Goal: Task Accomplishment & Management: Complete application form

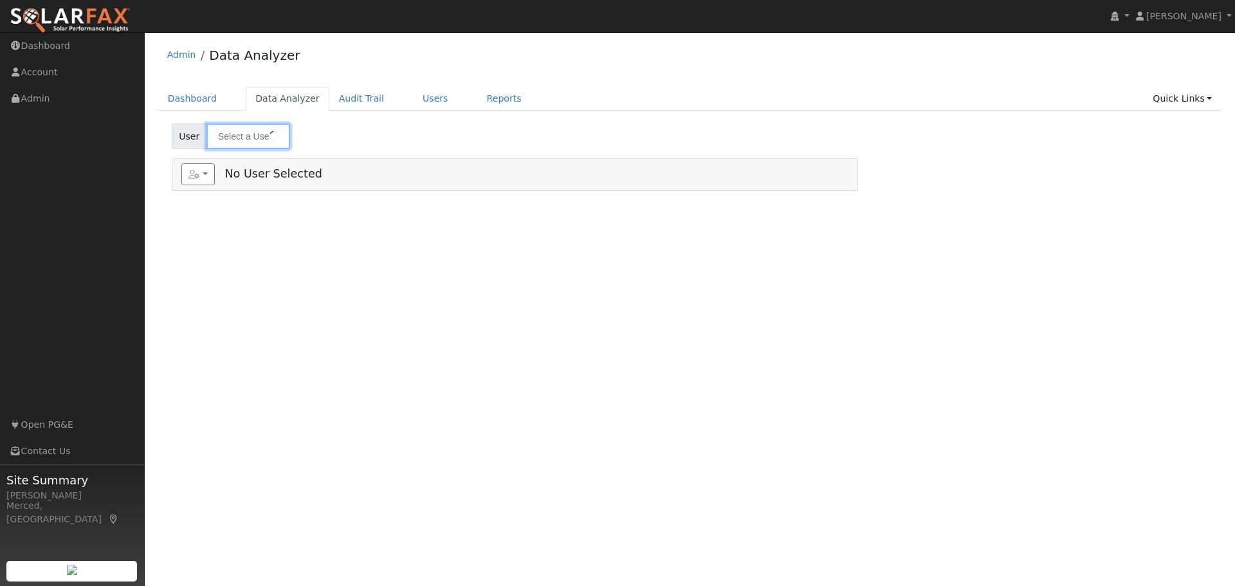
type input "[PERSON_NAME]"
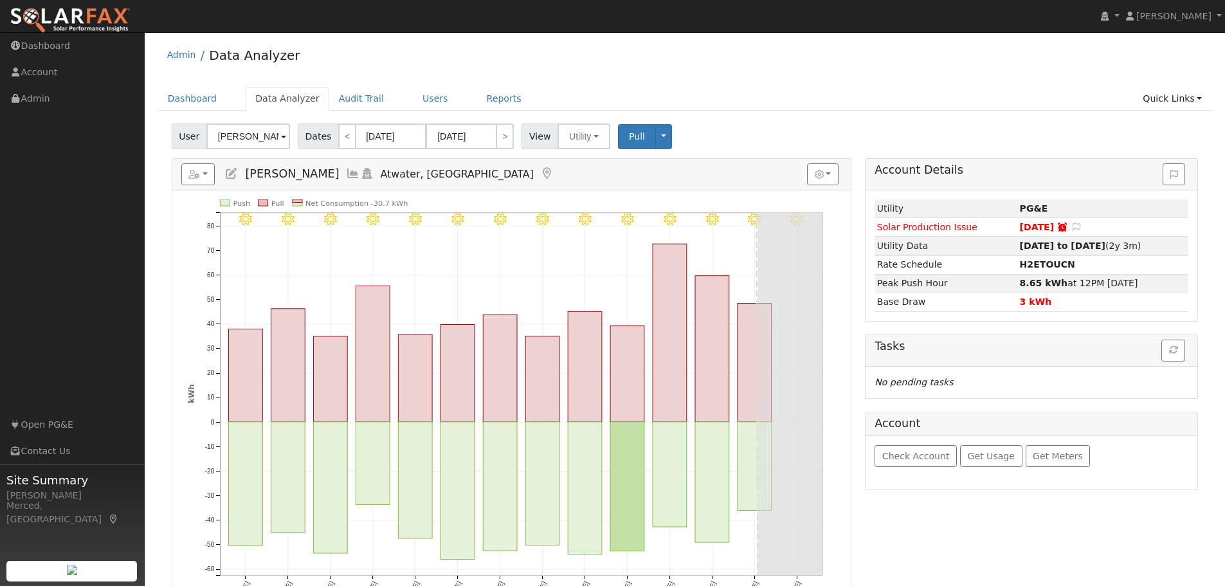
click at [159, 136] on div "User Bruce Erickson Account Default Account Default Account 6305 Moran Road, At…" at bounding box center [685, 437] width 1054 height 637
click at [69, 49] on link "Dashboard" at bounding box center [72, 46] width 145 height 26
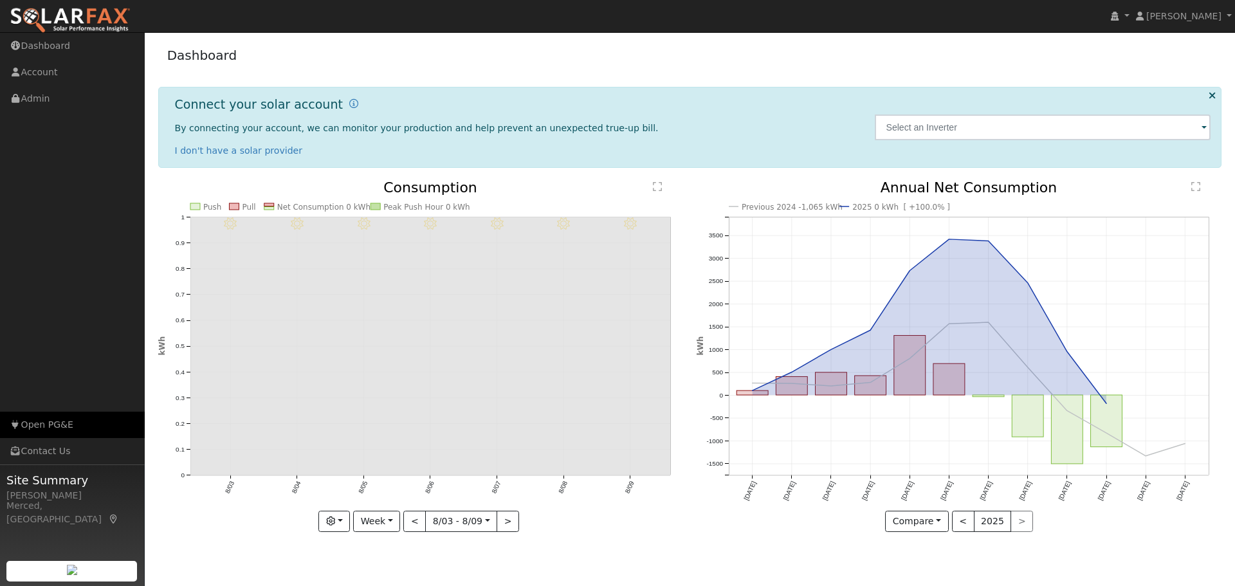
click at [68, 424] on link "Open PG&E" at bounding box center [72, 425] width 145 height 26
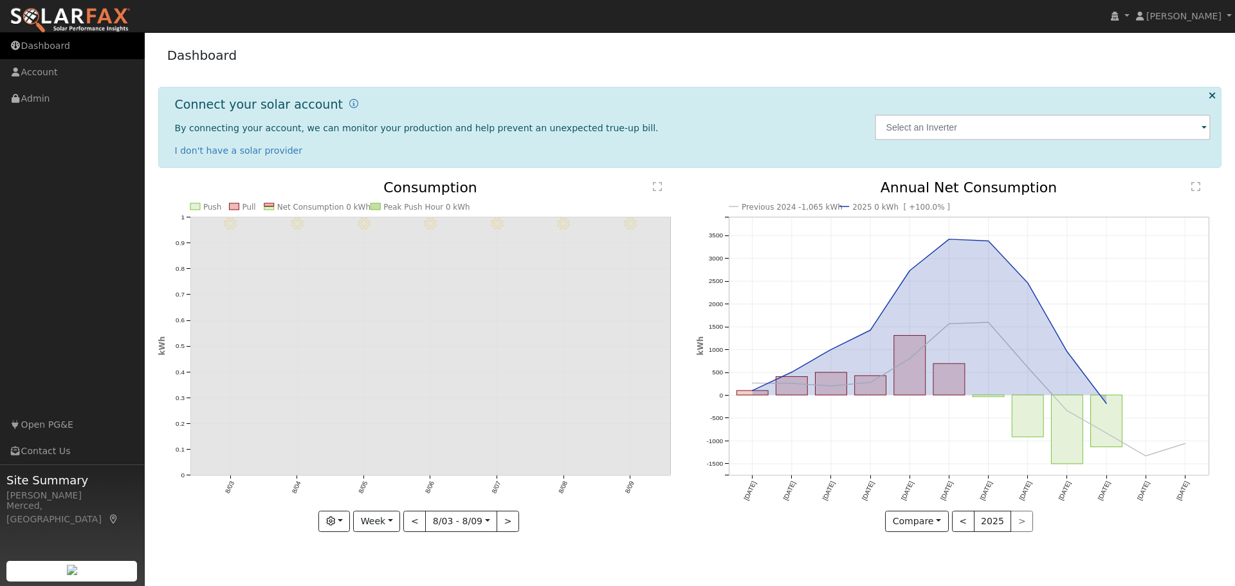
click at [51, 53] on link "Dashboard" at bounding box center [72, 46] width 145 height 26
click at [81, 38] on link "Dashboard" at bounding box center [72, 46] width 145 height 26
click at [50, 69] on link "Account" at bounding box center [72, 72] width 145 height 26
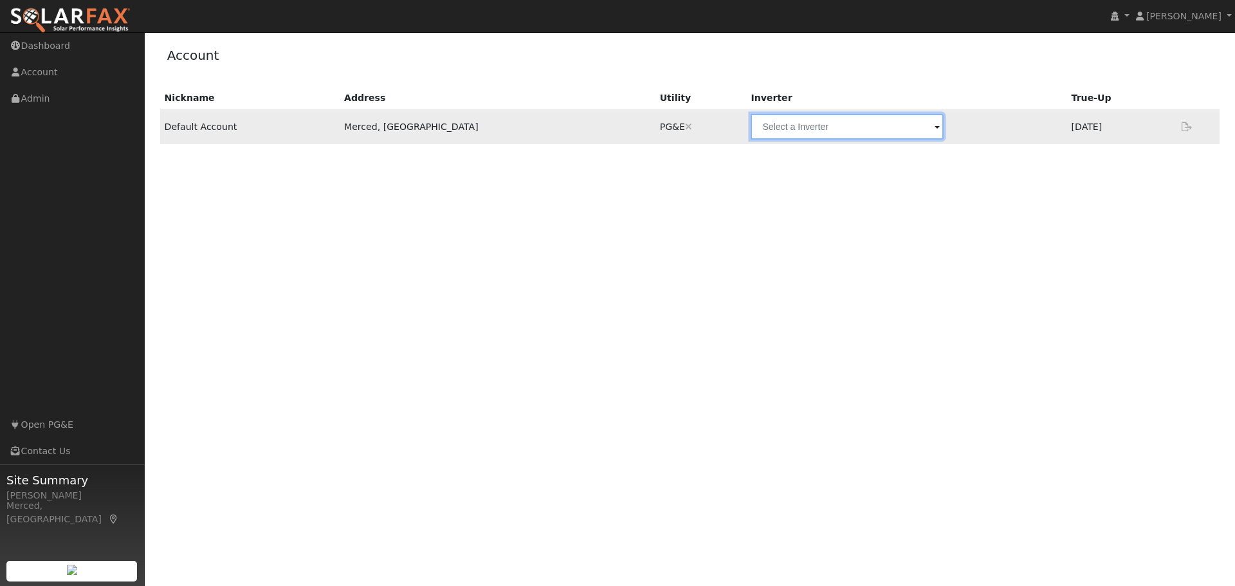
click at [750, 135] on input "text" at bounding box center [846, 127] width 193 height 26
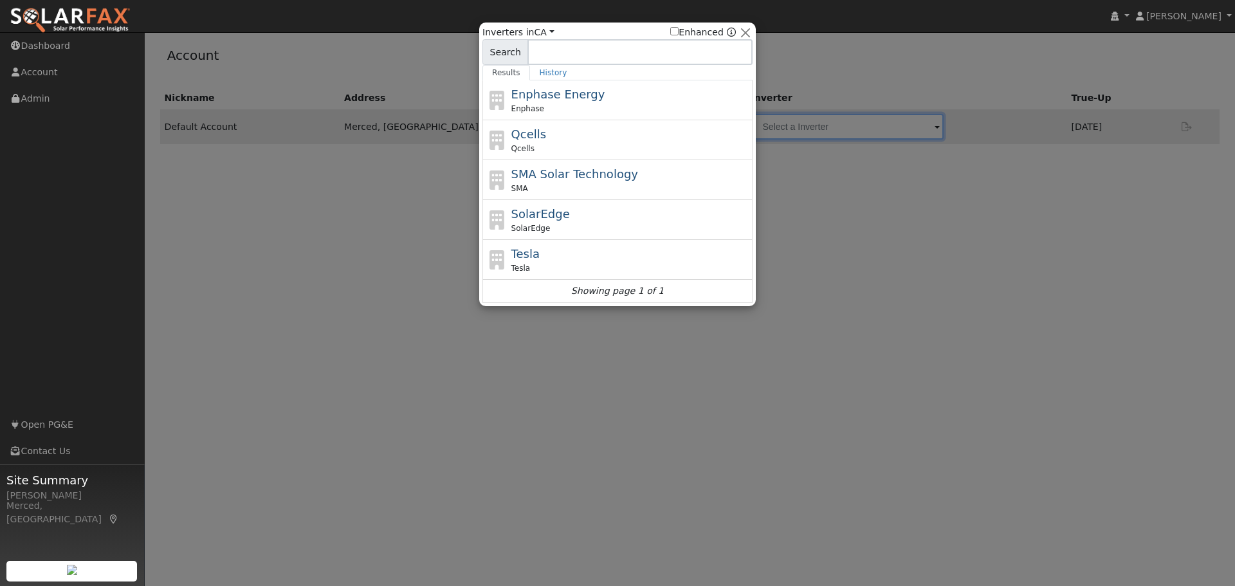
click at [862, 162] on div at bounding box center [617, 293] width 1235 height 586
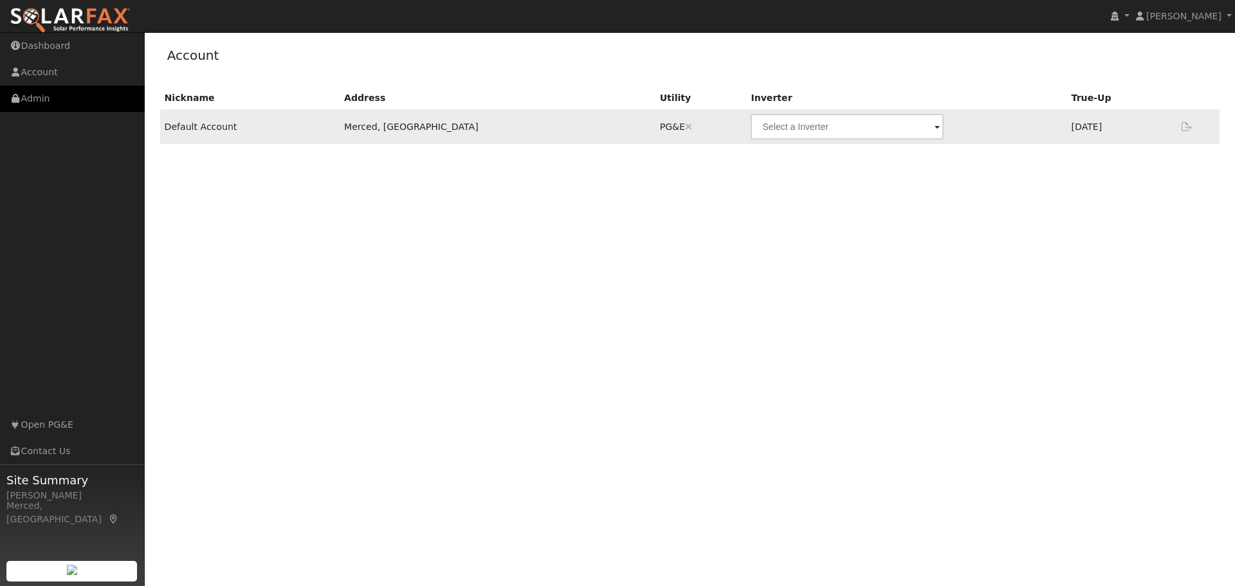
click at [25, 101] on link "Admin" at bounding box center [72, 99] width 145 height 26
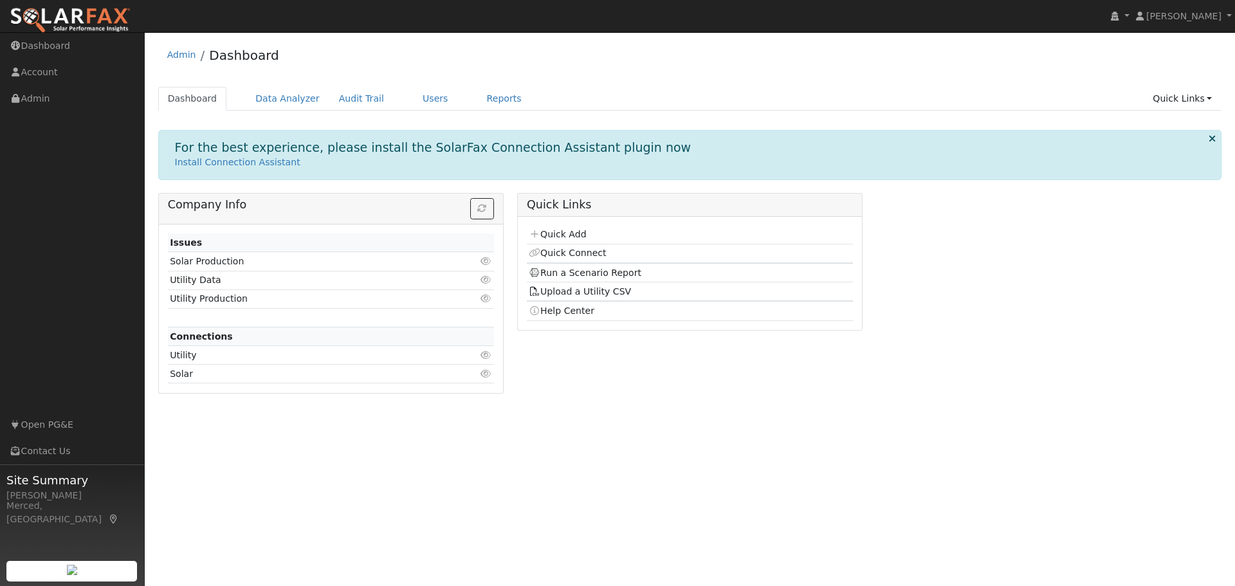
click at [69, 19] on img at bounding box center [70, 20] width 121 height 27
click at [63, 8] on img at bounding box center [70, 20] width 121 height 27
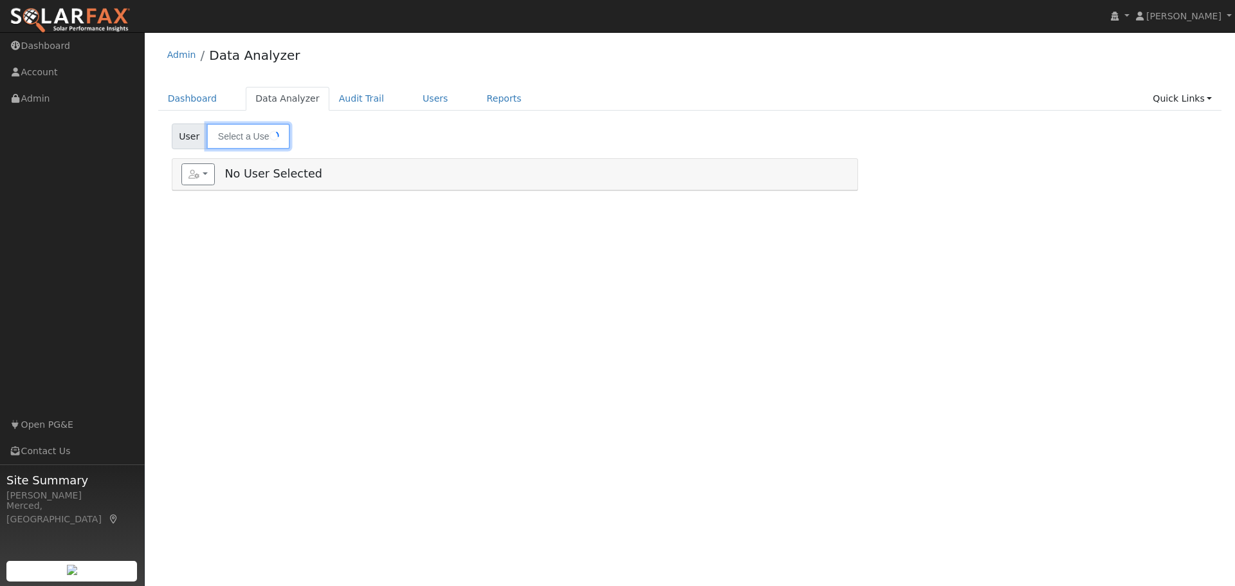
type input "[PERSON_NAME]"
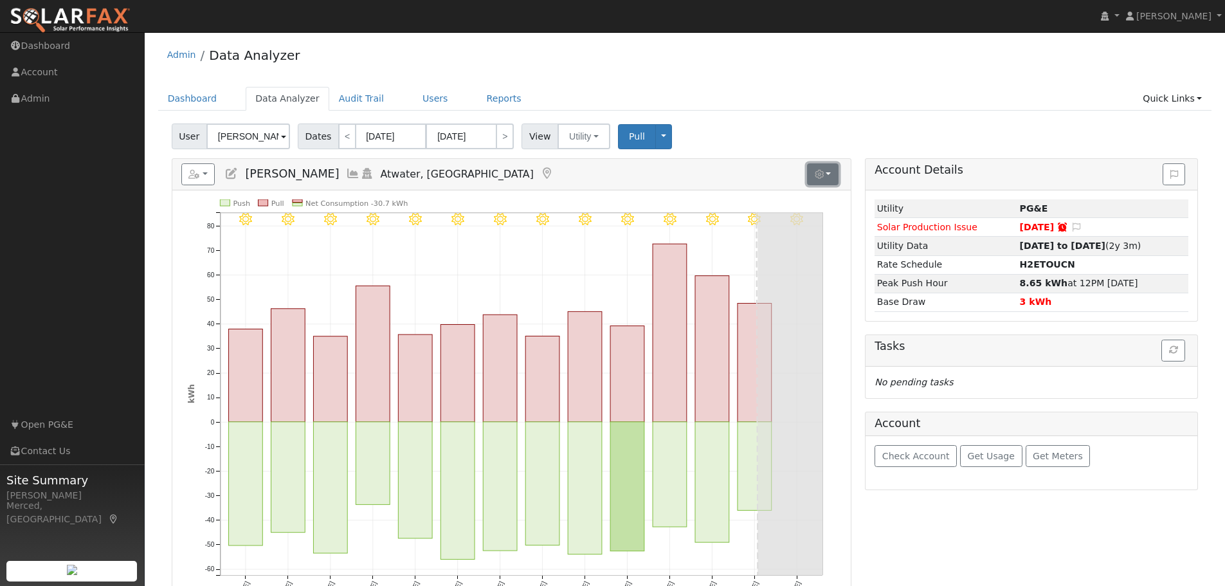
click at [829, 179] on button "button" at bounding box center [823, 174] width 32 height 22
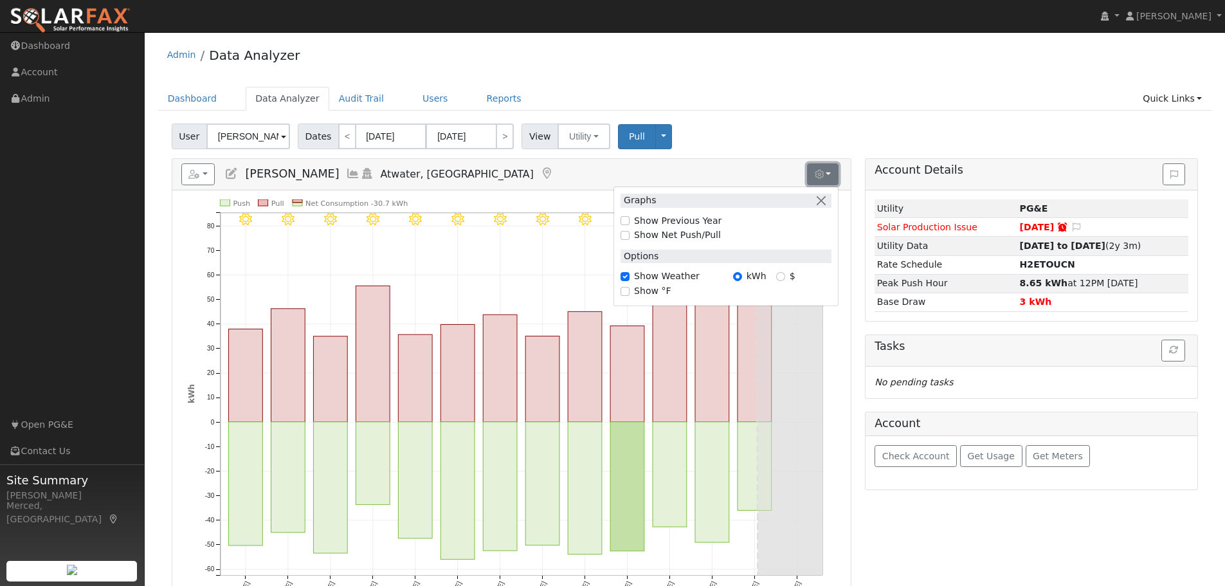
click at [829, 179] on button "button" at bounding box center [823, 174] width 32 height 22
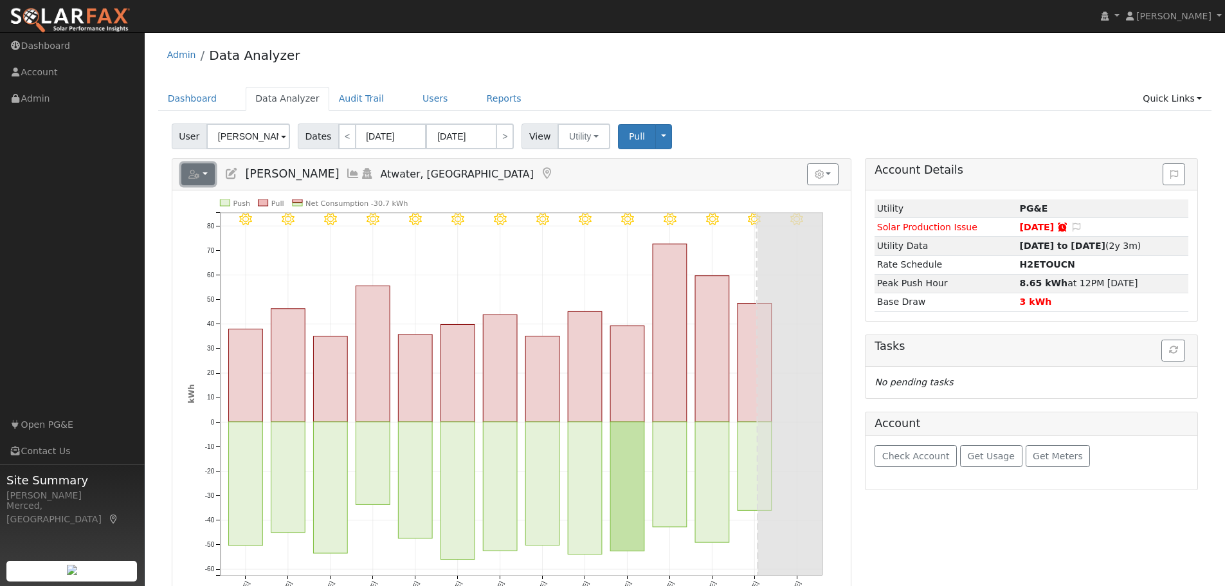
click at [205, 168] on button "button" at bounding box center [198, 174] width 34 height 22
click at [210, 243] on link "Add New User" at bounding box center [237, 241] width 110 height 15
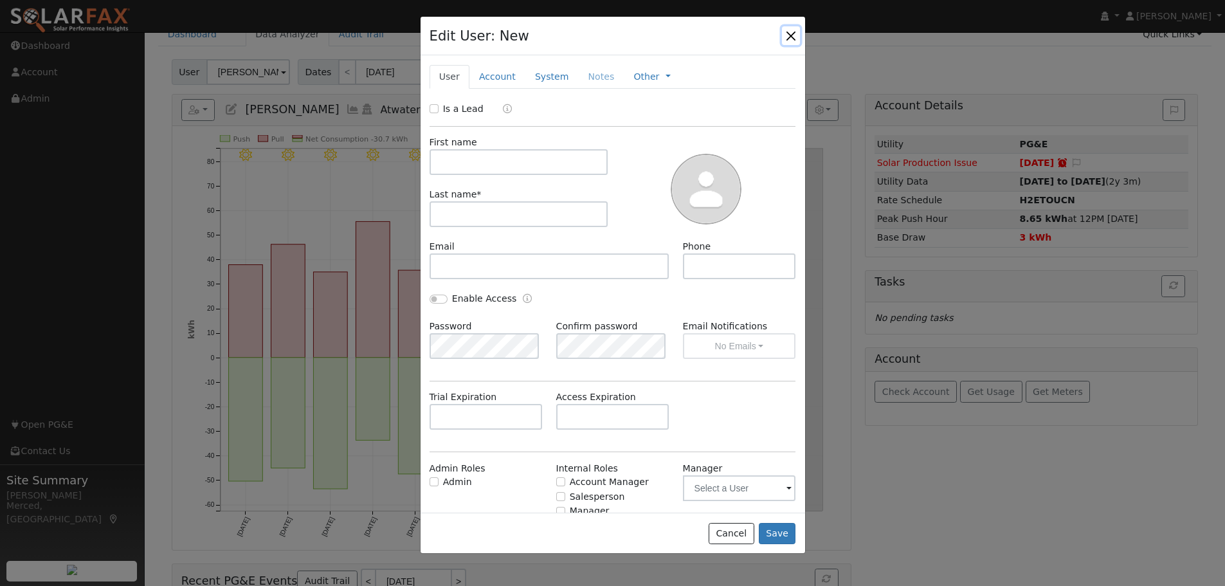
click at [792, 41] on button "button" at bounding box center [791, 35] width 18 height 18
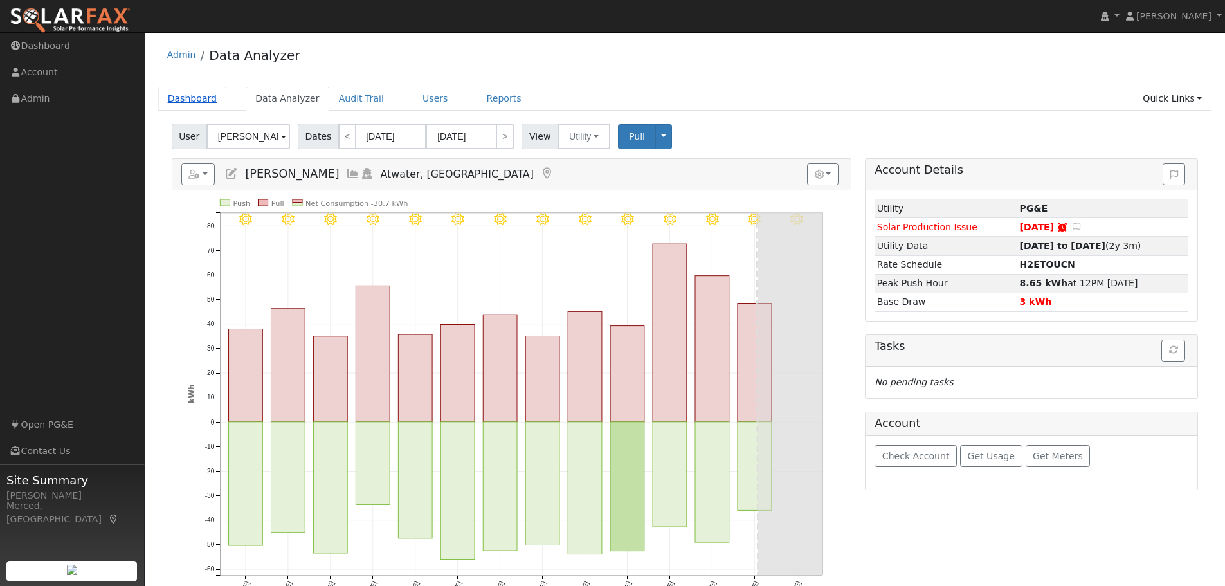
click at [200, 91] on link "Dashboard" at bounding box center [192, 99] width 69 height 24
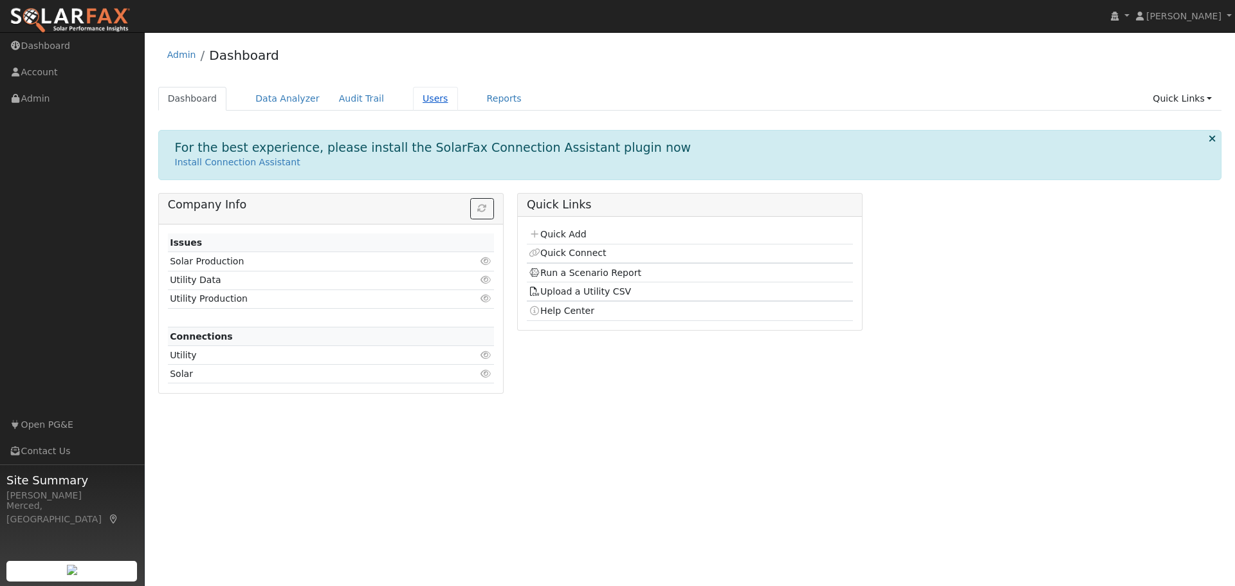
click at [413, 96] on link "Users" at bounding box center [435, 99] width 45 height 24
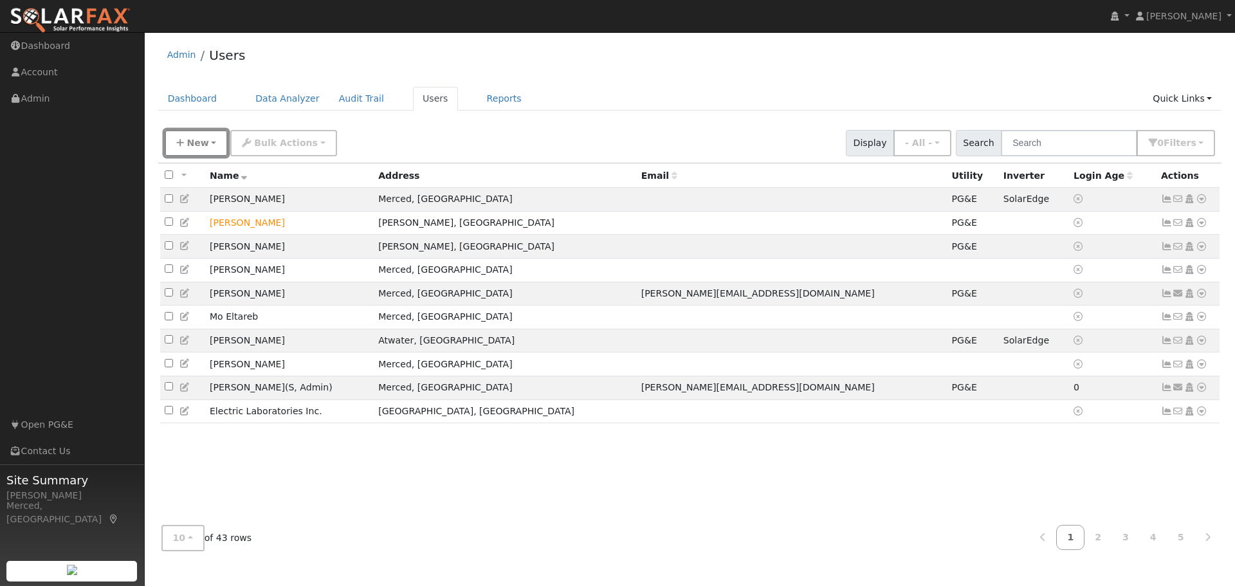
click at [188, 140] on span "New" at bounding box center [197, 143] width 22 height 10
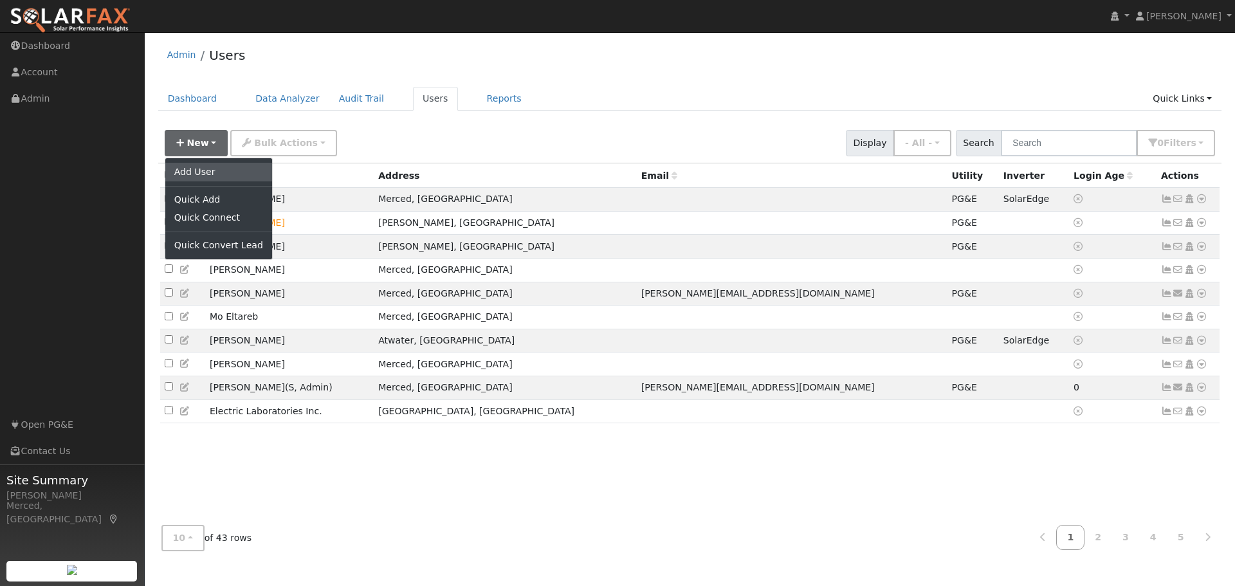
click at [211, 176] on link "Add User" at bounding box center [218, 172] width 107 height 18
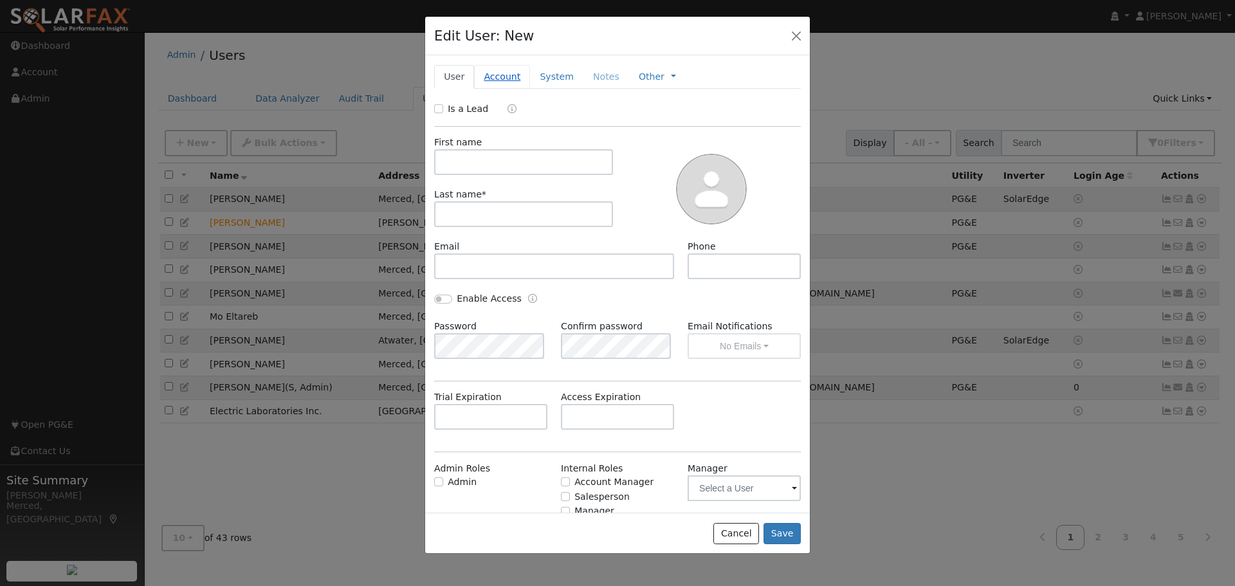
click at [505, 79] on link "Account" at bounding box center [502, 77] width 56 height 24
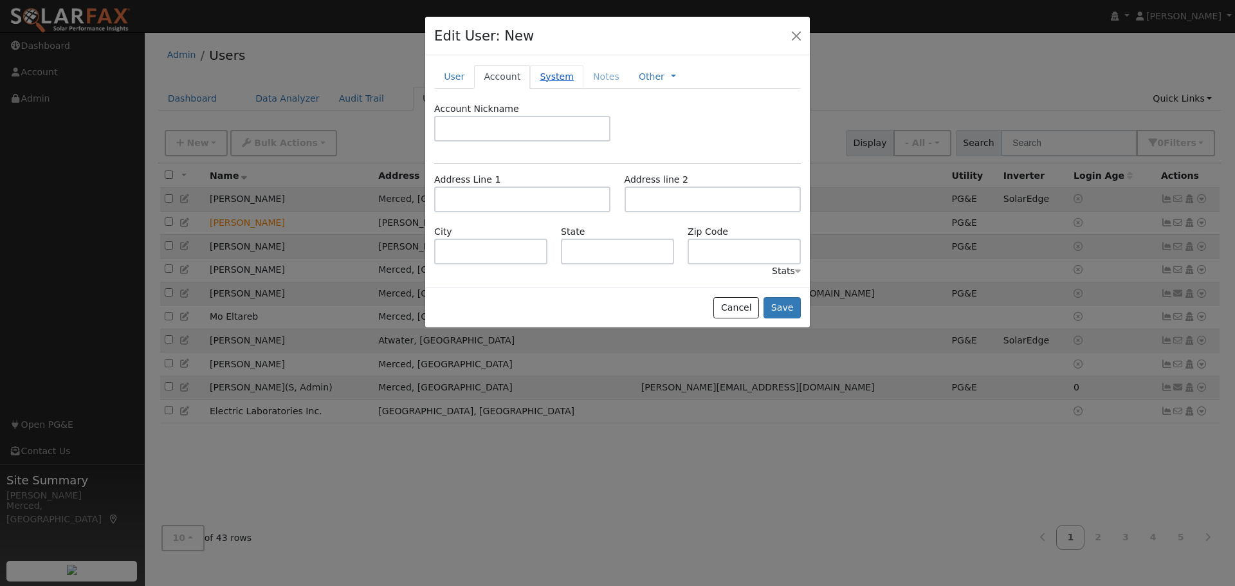
click at [547, 72] on link "System" at bounding box center [556, 77] width 53 height 24
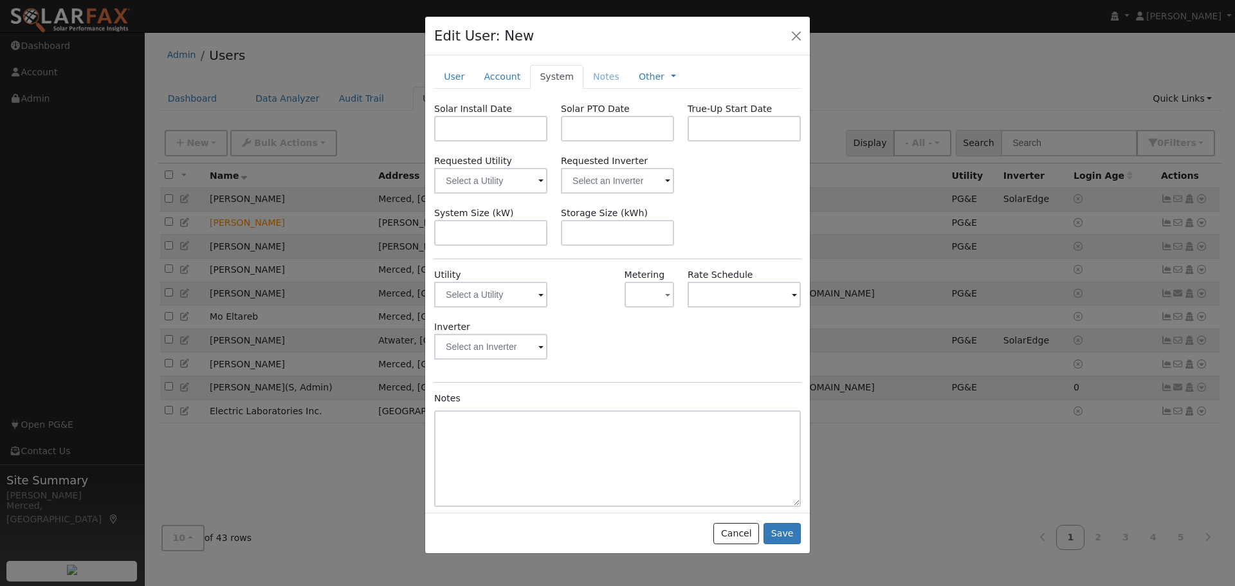
click at [602, 77] on li "Notes" at bounding box center [606, 76] width 46 height 23
click at [639, 77] on link "Other" at bounding box center [652, 77] width 26 height 14
click at [453, 75] on link "User" at bounding box center [454, 77] width 40 height 24
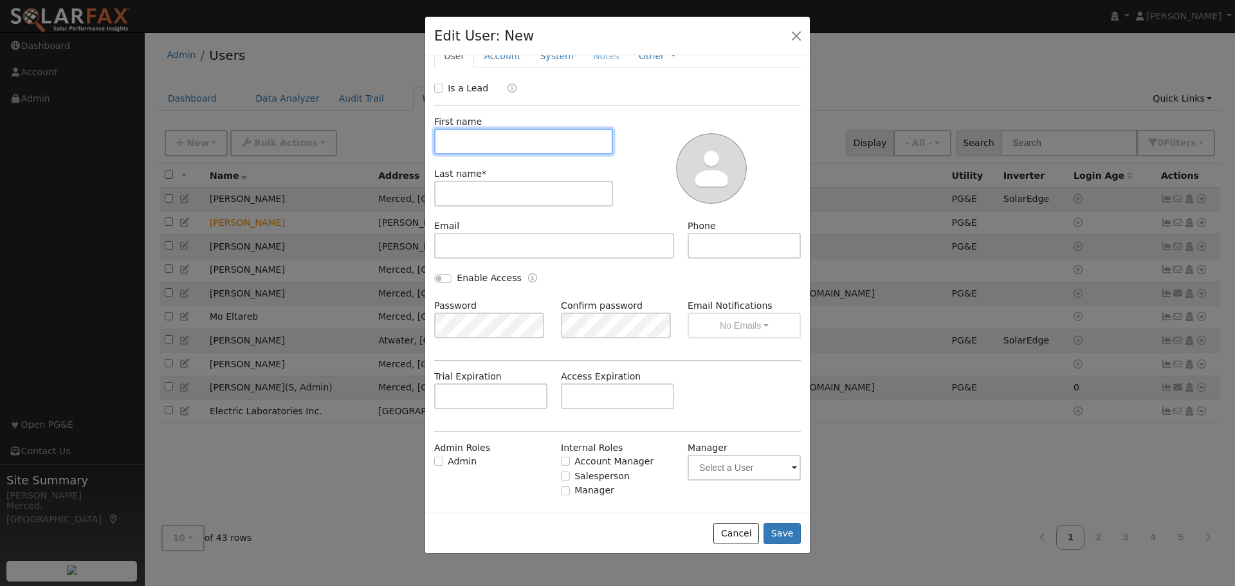
scroll to position [42, 0]
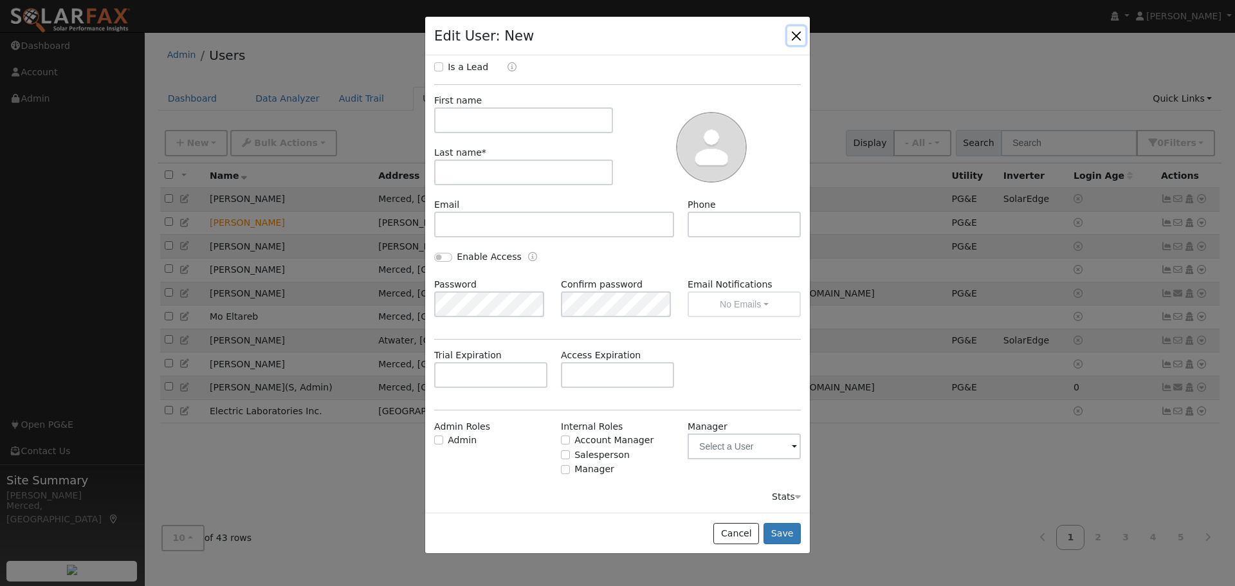
click at [796, 37] on button "button" at bounding box center [796, 35] width 18 height 18
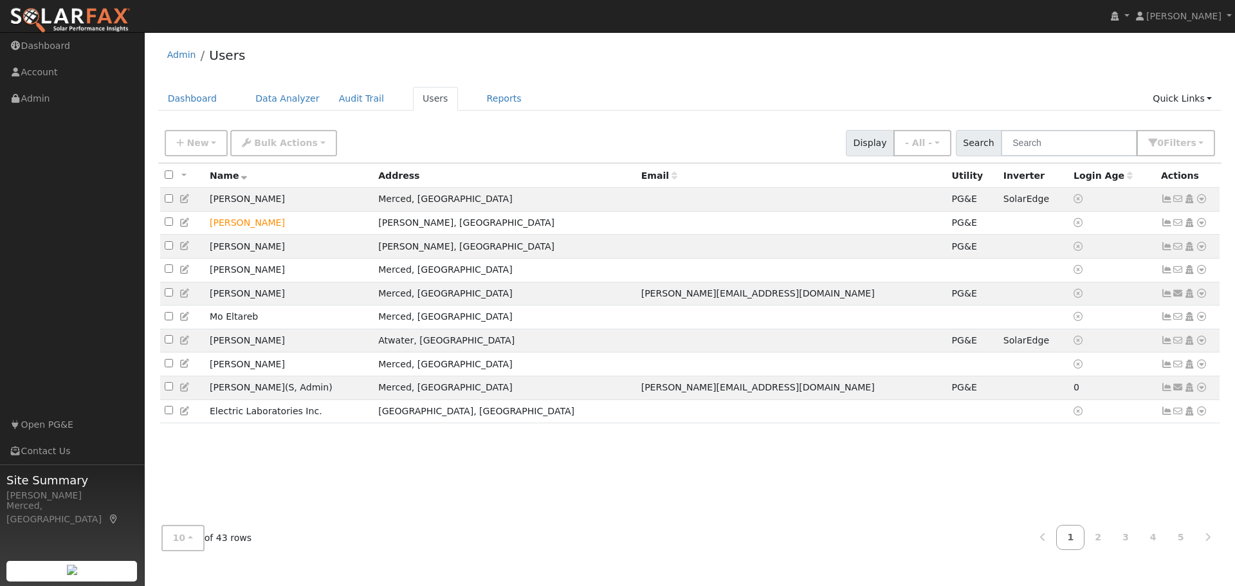
click at [171, 77] on div "Admin Users" at bounding box center [690, 58] width 1064 height 39
click at [673, 120] on div "Dashboard Data Analyzer Audit Trail Users Reports Quick Links Quick Add Quick C…" at bounding box center [690, 105] width 1064 height 37
click at [179, 90] on link "Dashboard" at bounding box center [192, 99] width 69 height 24
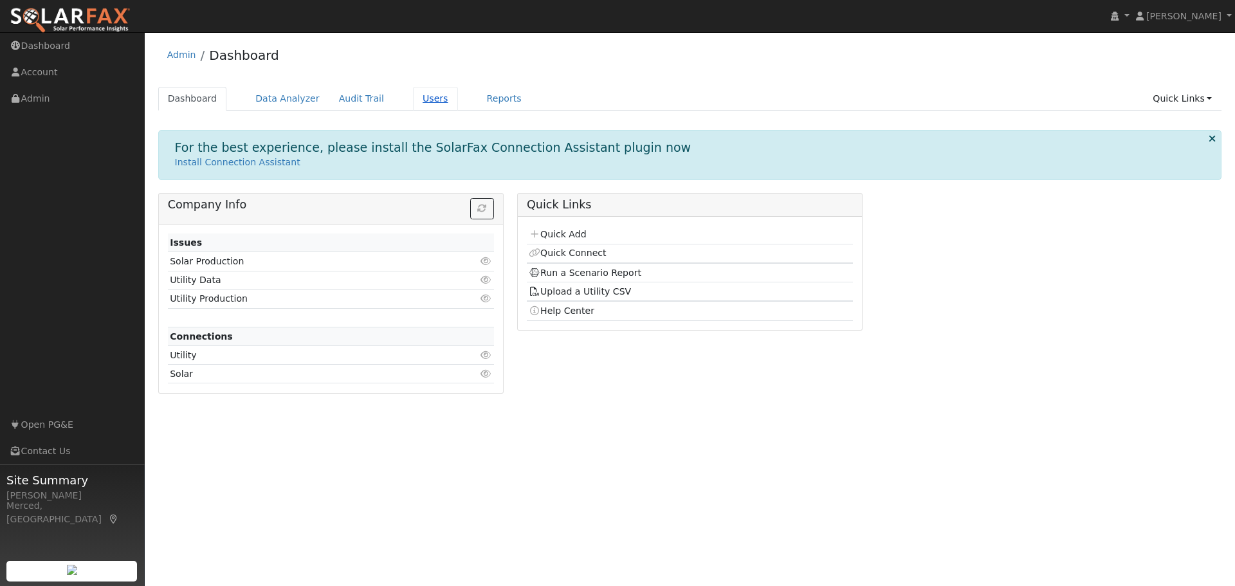
click at [428, 100] on link "Users" at bounding box center [435, 99] width 45 height 24
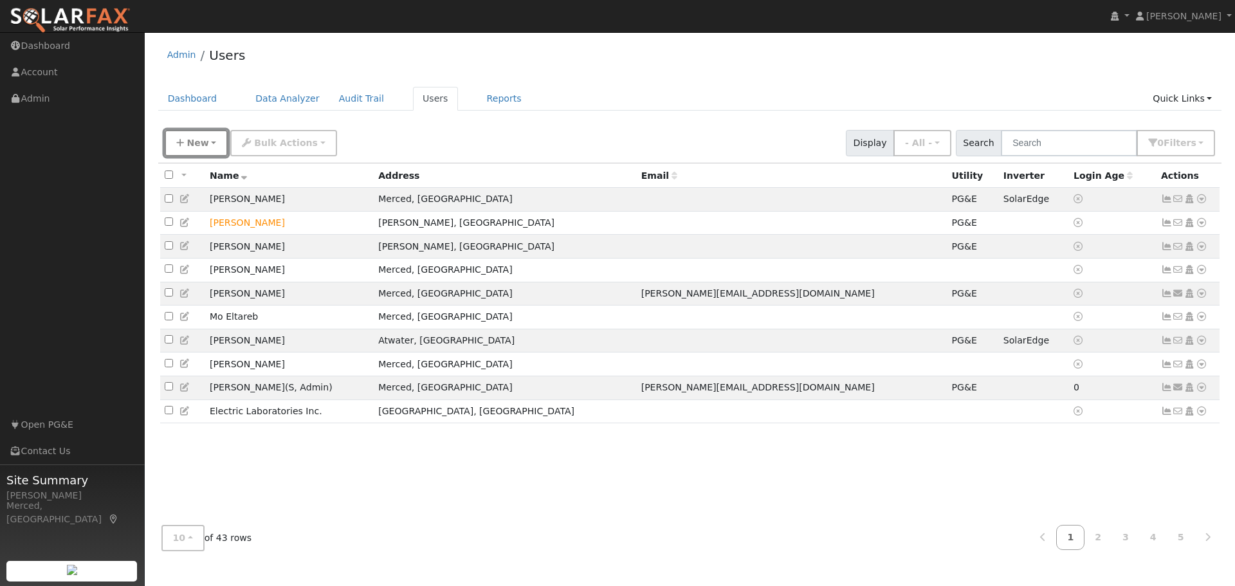
click at [195, 143] on span "New" at bounding box center [197, 143] width 22 height 10
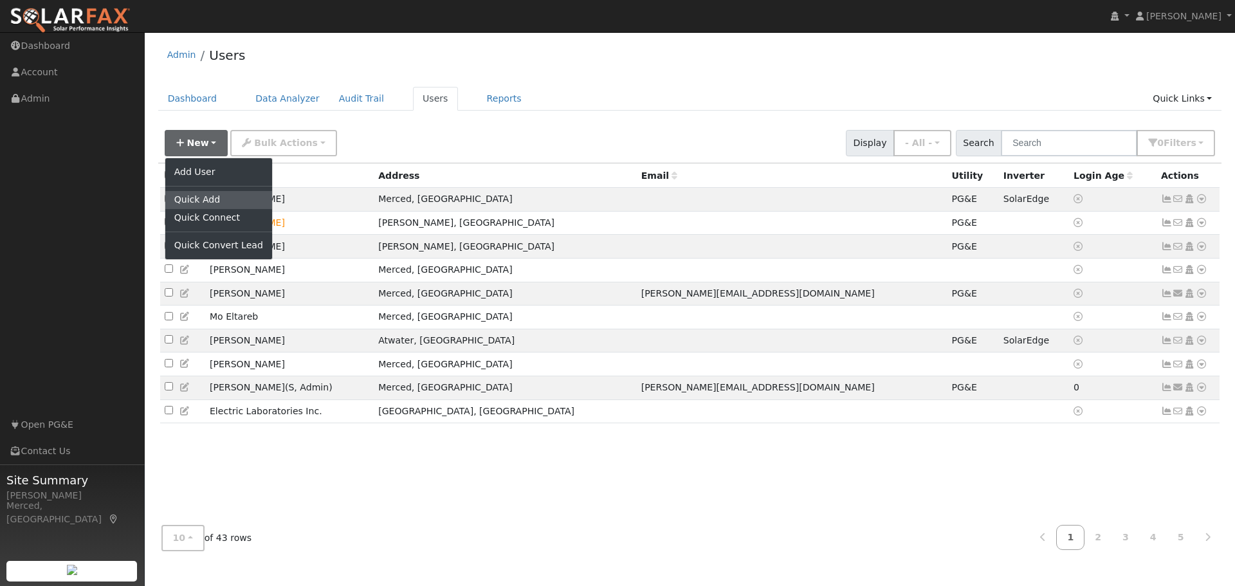
click at [194, 199] on link "Quick Add" at bounding box center [218, 200] width 107 height 18
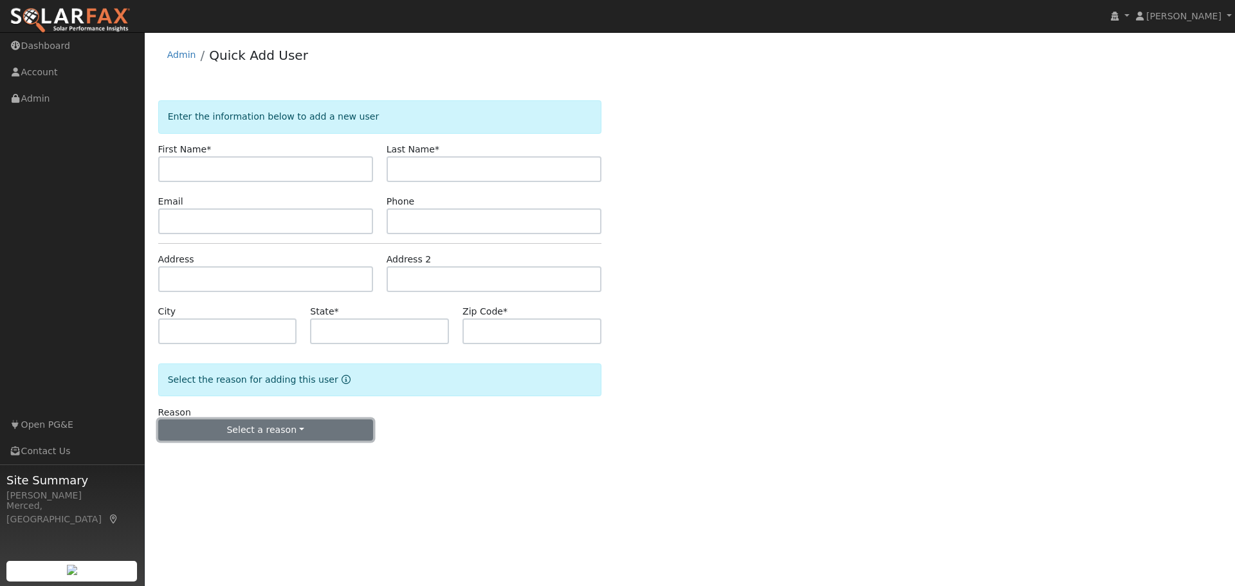
click at [298, 422] on button "Select a reason" at bounding box center [265, 430] width 215 height 22
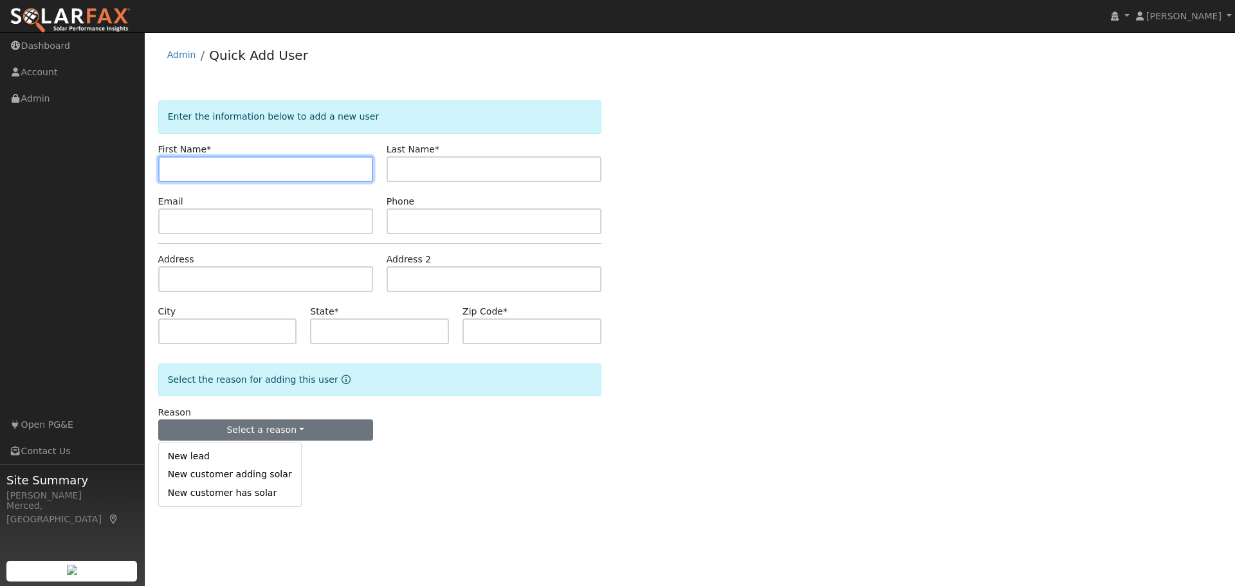
click at [222, 172] on input "text" at bounding box center [265, 169] width 215 height 26
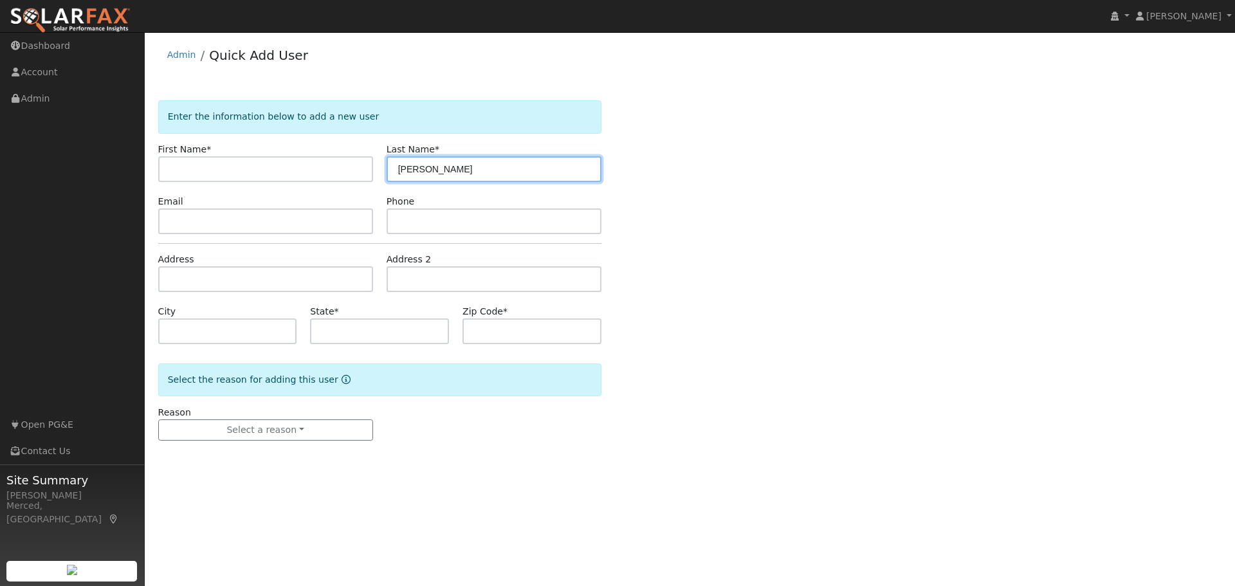
type input "[PERSON_NAME]"
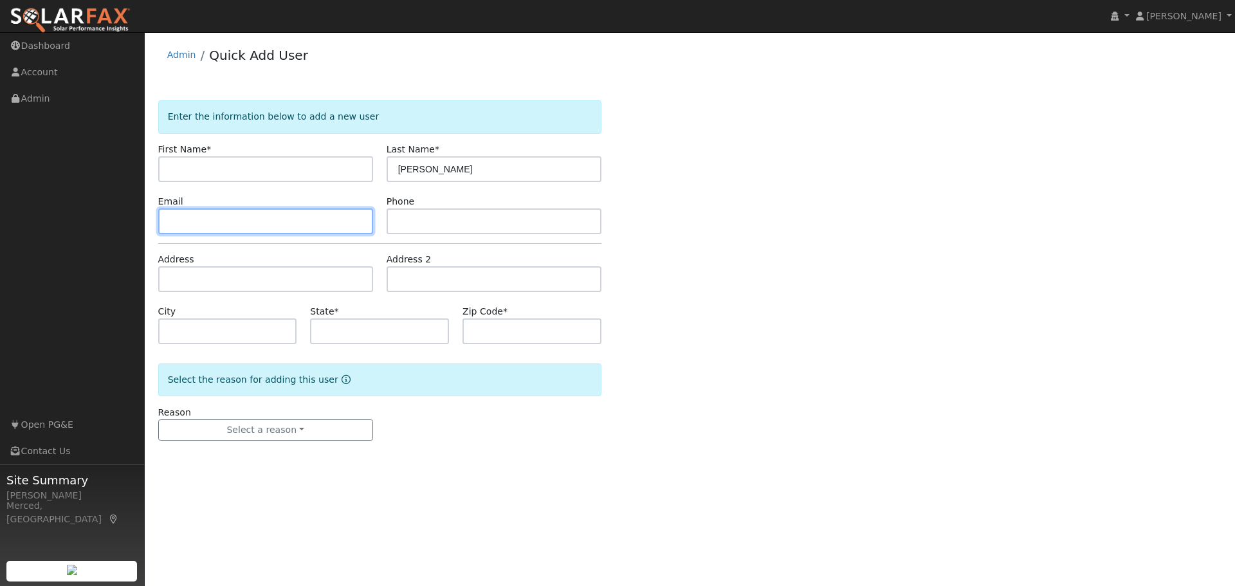
click at [313, 226] on input "text" at bounding box center [265, 221] width 215 height 26
click at [175, 54] on link "Admin" at bounding box center [181, 55] width 29 height 10
